Goal: Task Accomplishment & Management: Use online tool/utility

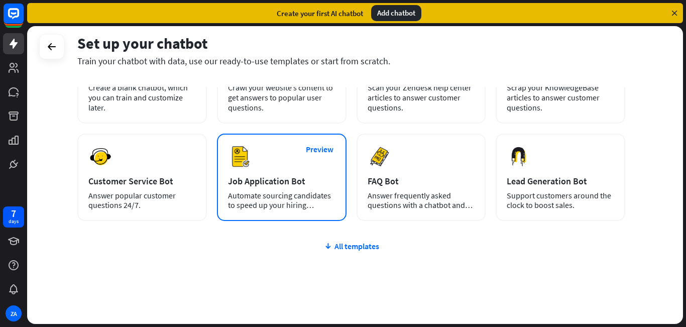
scroll to position [102, 0]
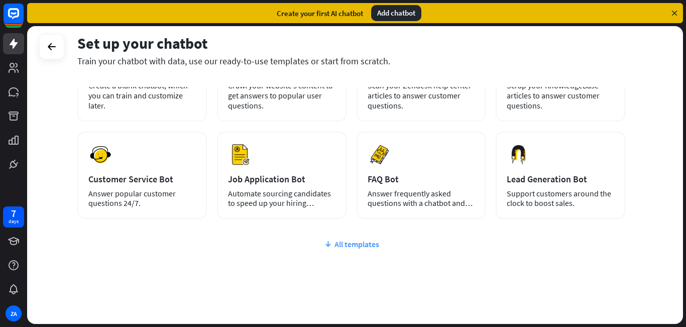
click at [337, 246] on div "All templates" at bounding box center [351, 244] width 548 height 10
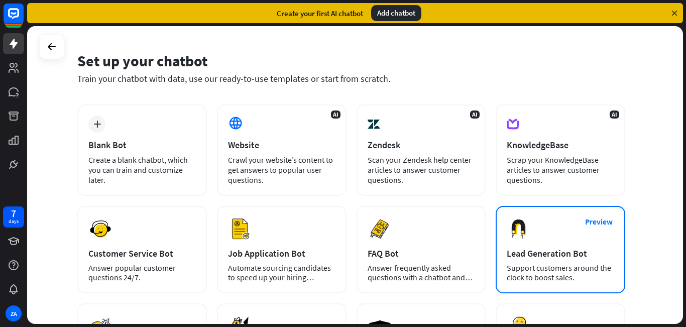
scroll to position [18, 0]
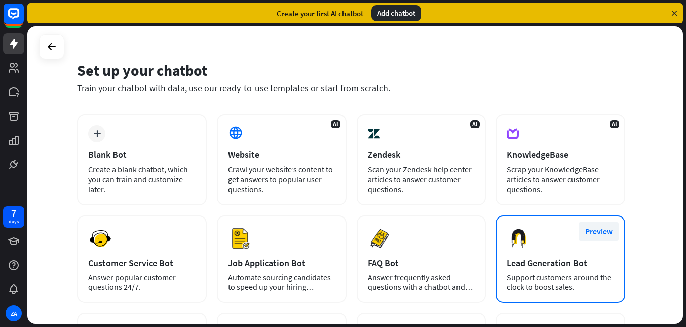
click at [596, 233] on button "Preview" at bounding box center [598, 231] width 40 height 19
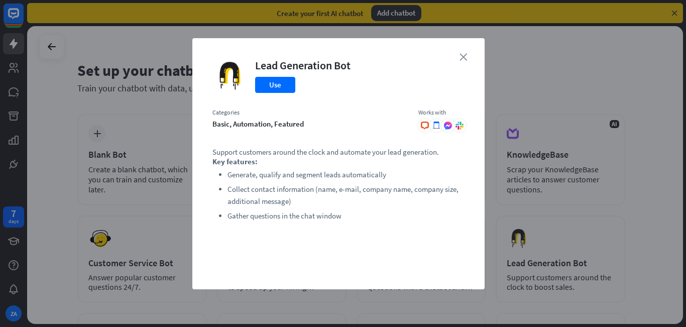
click at [464, 56] on icon "close" at bounding box center [463, 57] width 8 height 8
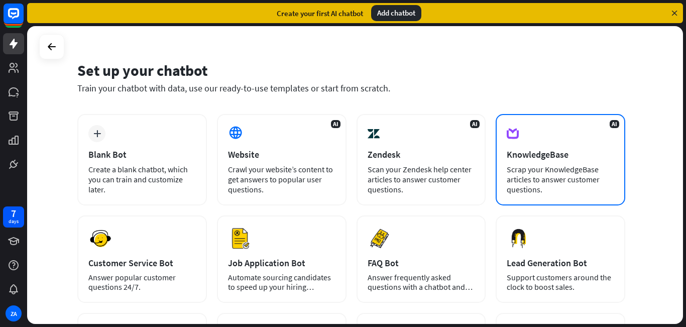
click at [535, 129] on div "AI KnowledgeBase Scrap your KnowledgeBase articles to answer customer questions." at bounding box center [561, 159] width 130 height 91
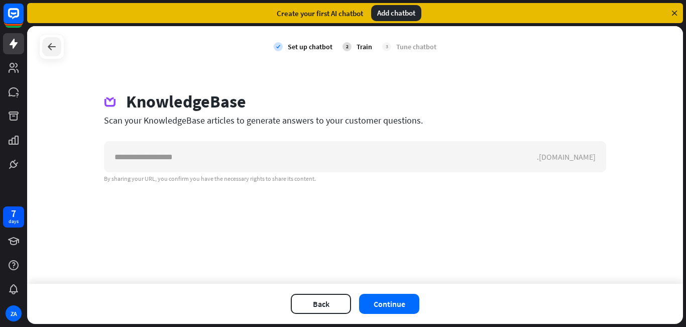
click at [51, 44] on icon at bounding box center [52, 47] width 12 height 12
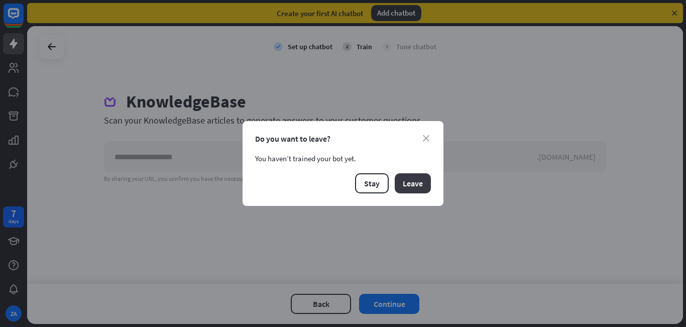
click at [411, 181] on button "Leave" at bounding box center [413, 183] width 36 height 20
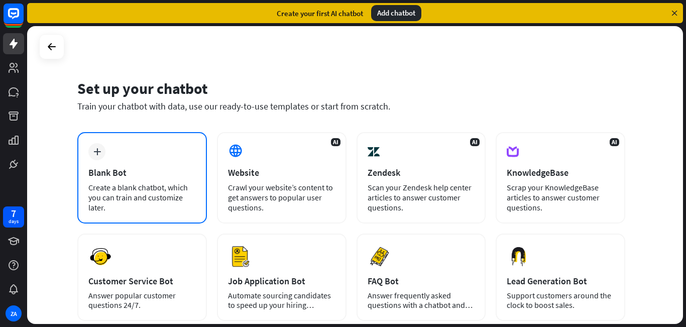
click at [153, 172] on div "Blank Bot" at bounding box center [141, 173] width 107 height 12
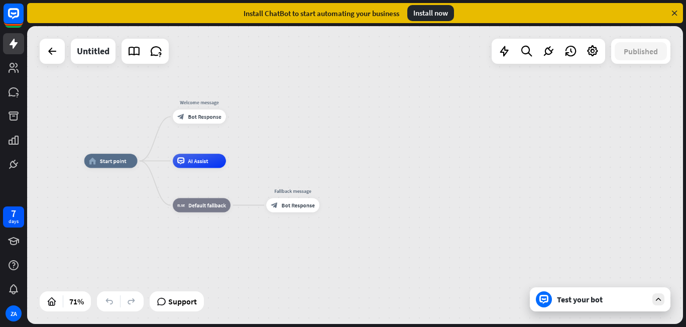
drag, startPoint x: 260, startPoint y: 194, endPoint x: 156, endPoint y: 183, distance: 104.6
click at [156, 183] on div "home_2 Start point Welcome message block_bot_response Bot Response AI Assist bl…" at bounding box center [315, 266] width 462 height 210
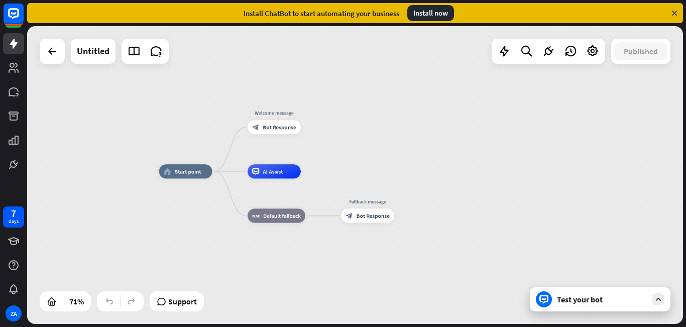
drag, startPoint x: 324, startPoint y: 182, endPoint x: 405, endPoint y: 182, distance: 80.8
click at [405, 182] on div "home_2 Start point Welcome message block_bot_response Bot Response AI Assist bl…" at bounding box center [390, 276] width 462 height 210
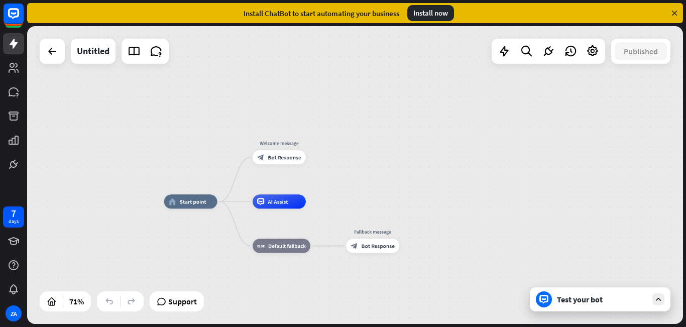
drag, startPoint x: 388, startPoint y: 149, endPoint x: 379, endPoint y: 138, distance: 13.9
click at [379, 138] on div "home_2 Start point Welcome message block_bot_response Bot Response AI Assist bl…" at bounding box center [355, 175] width 656 height 298
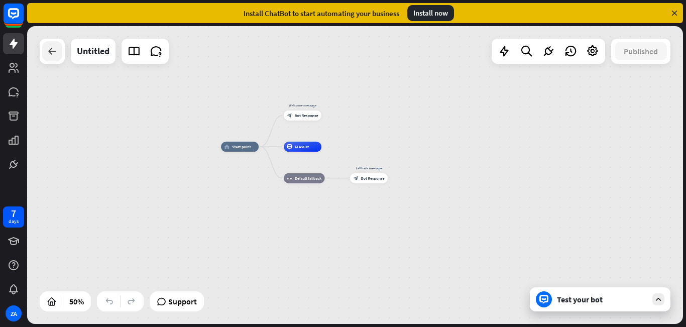
click at [49, 50] on icon at bounding box center [52, 51] width 12 height 12
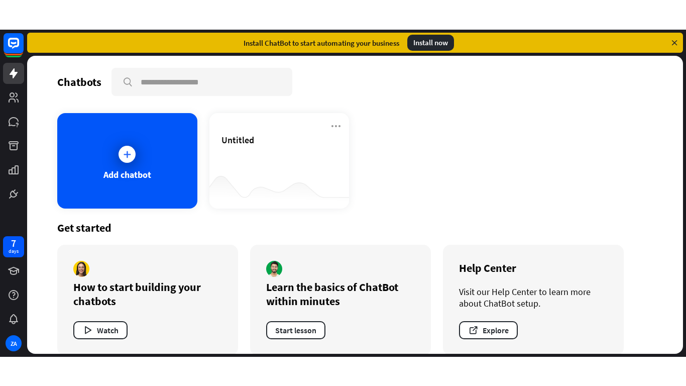
scroll to position [14, 0]
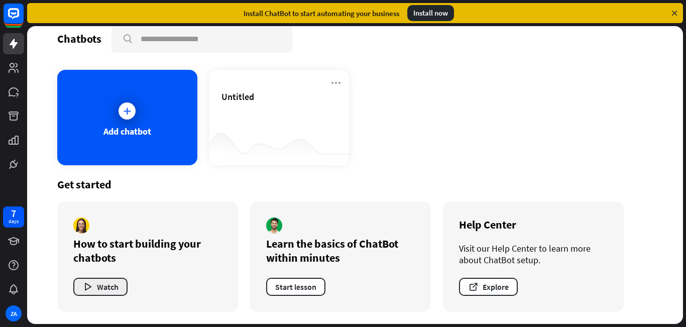
click at [88, 294] on button "Watch" at bounding box center [100, 287] width 54 height 18
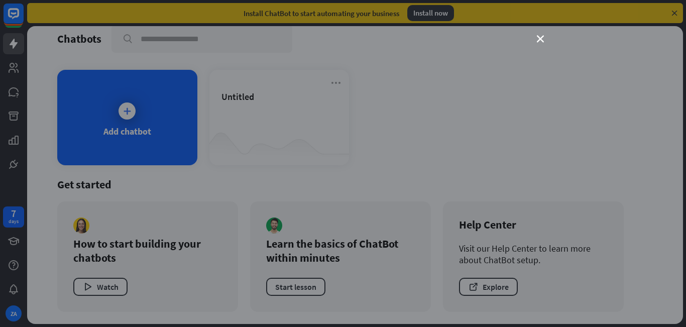
scroll to position [0, 0]
